Goal: Task Accomplishment & Management: Use online tool/utility

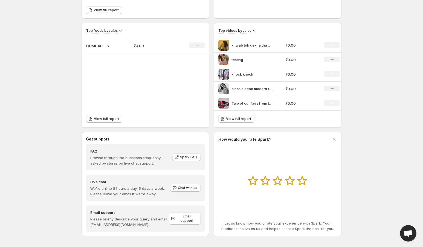
scroll to position [171, 0]
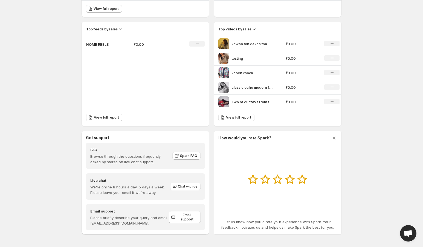
click at [331, 135] on icon at bounding box center [333, 137] width 5 height 5
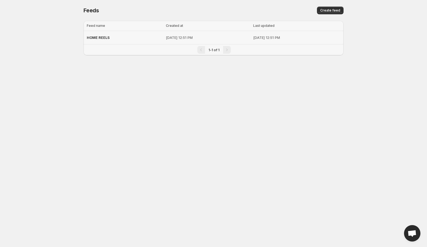
click at [187, 39] on p "[DATE] 12:51 PM" at bounding box center [208, 37] width 84 height 5
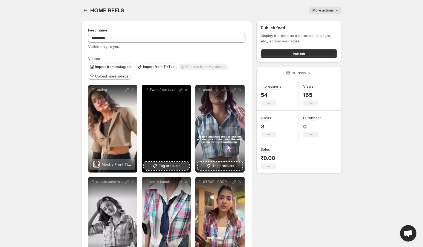
click at [173, 167] on span "Tag products" at bounding box center [170, 165] width 22 height 5
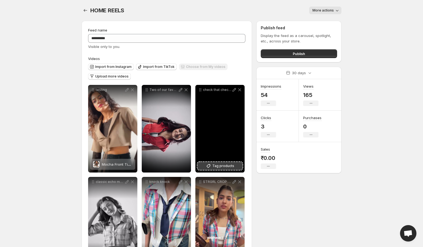
click at [227, 167] on span "Tag products" at bounding box center [223, 165] width 22 height 5
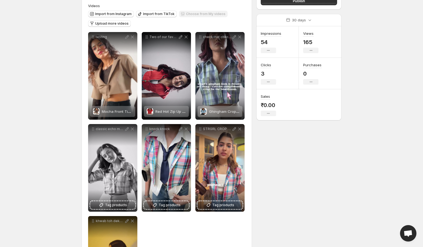
scroll to position [62, 0]
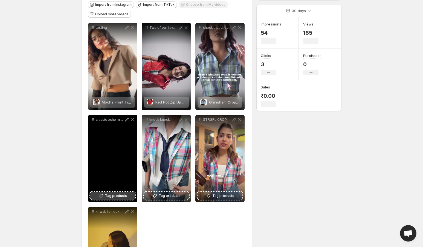
click at [115, 194] on span "Tag products" at bounding box center [116, 195] width 22 height 5
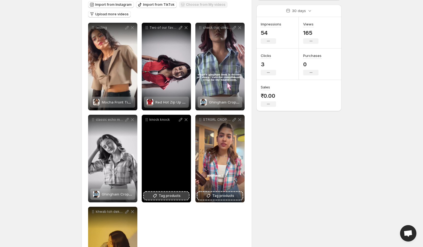
click at [184, 198] on button "Tag products" at bounding box center [166, 196] width 45 height 8
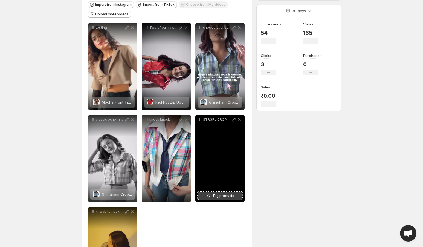
click at [231, 197] on span "Tag products" at bounding box center [223, 195] width 22 height 5
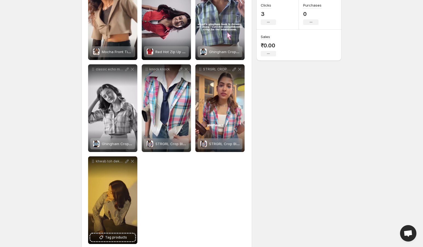
scroll to position [113, 0]
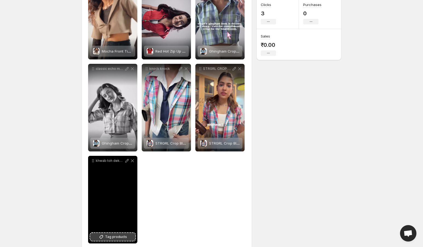
click at [118, 239] on span "Tag products" at bounding box center [116, 236] width 22 height 5
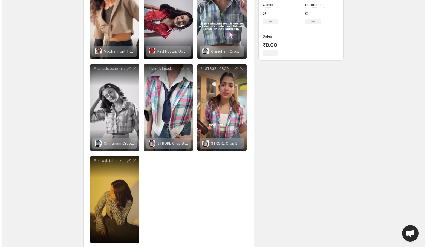
scroll to position [0, 0]
